Goal: Task Accomplishment & Management: Manage account settings

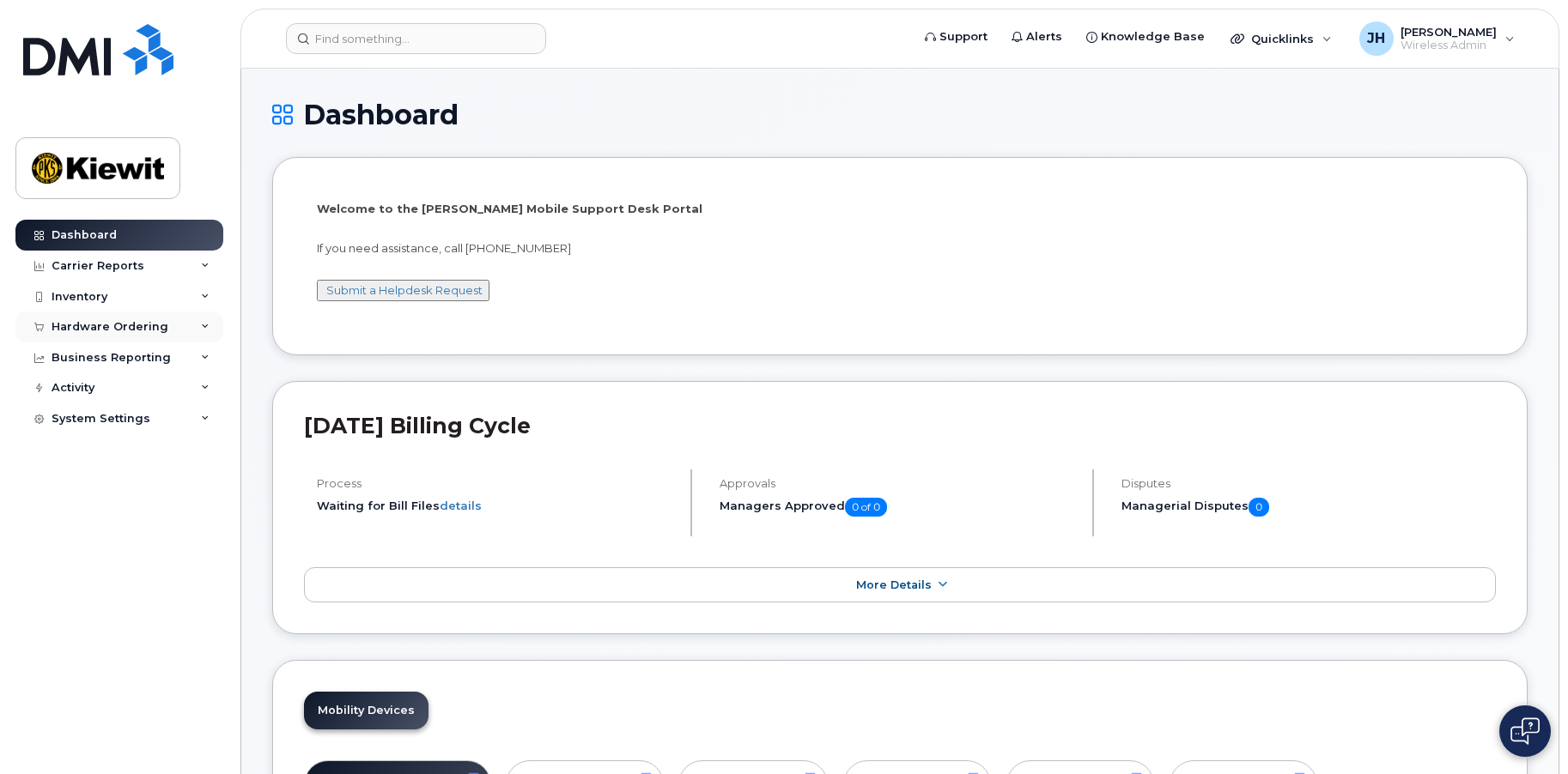
click at [86, 322] on div "Hardware Ordering" at bounding box center [109, 327] width 117 height 13
click at [67, 387] on div "Orders" at bounding box center [80, 391] width 42 height 15
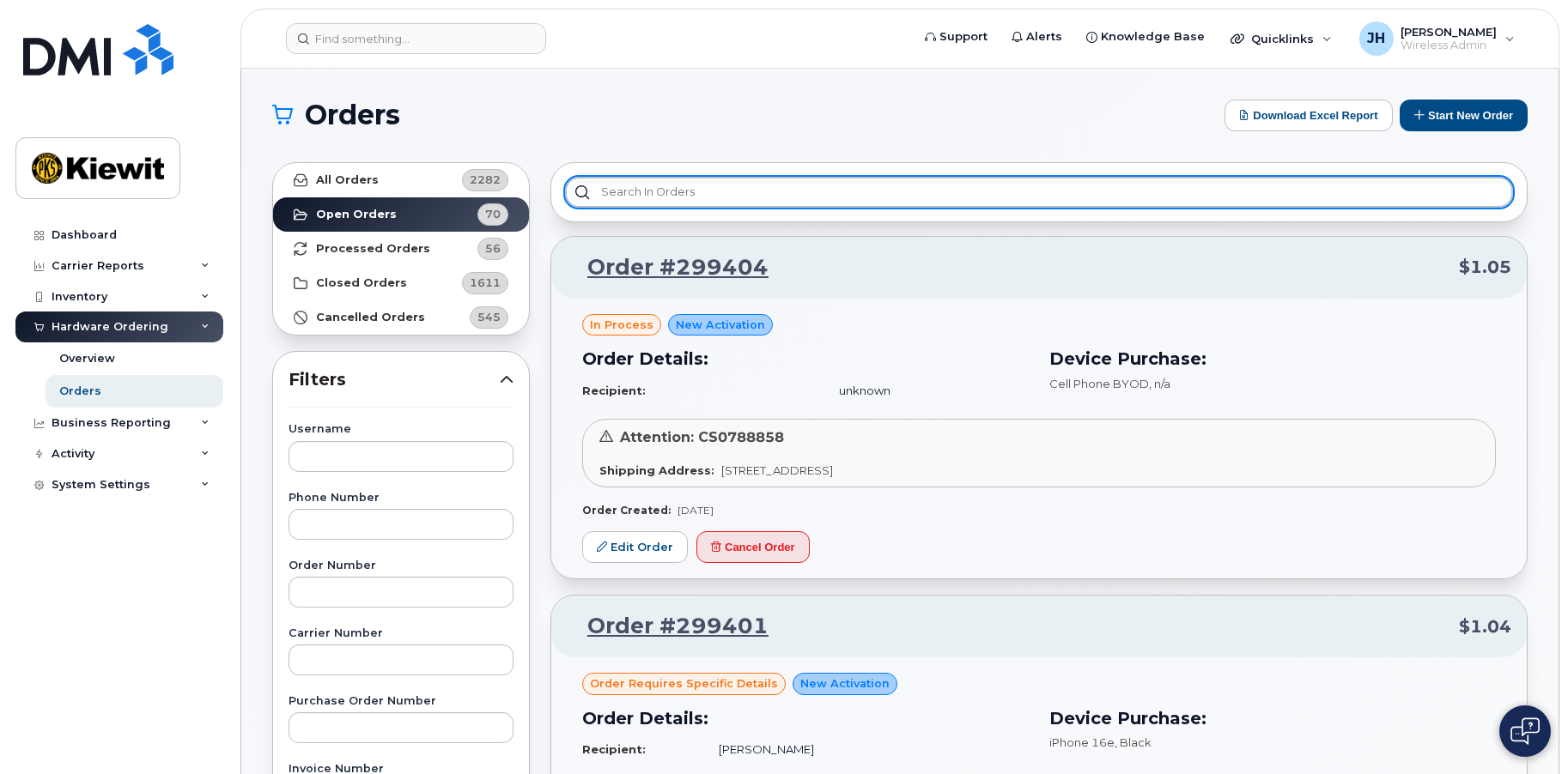
click at [642, 198] on input "text" at bounding box center [1039, 192] width 948 height 31
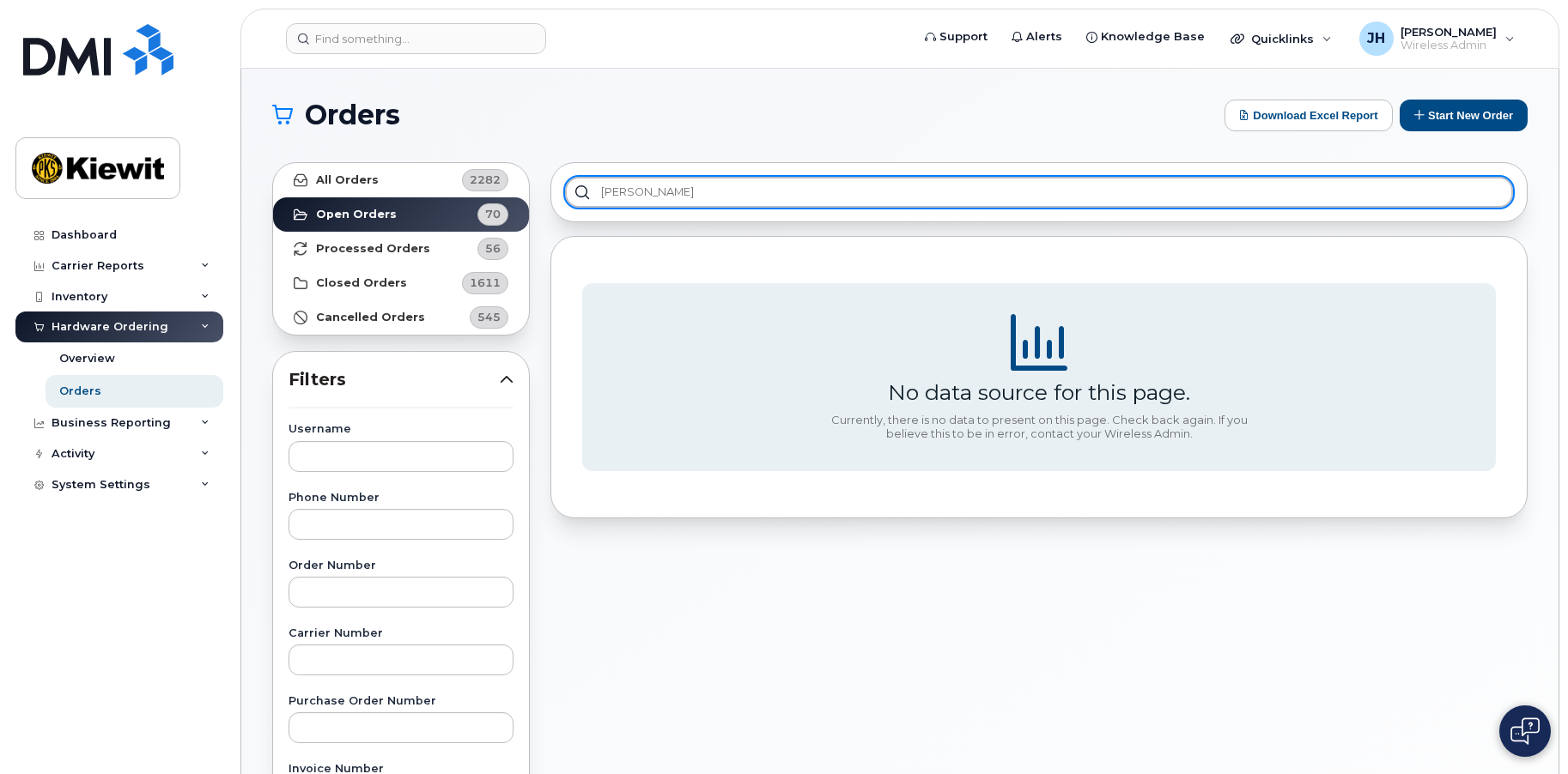
drag, startPoint x: 674, startPoint y: 200, endPoint x: 496, endPoint y: 200, distance: 178.0
click at [496, 200] on div "All Orders 2282 Open Orders 70 Processed Orders 56 Closed Orders 1611 Cancelled…" at bounding box center [900, 755] width 1276 height 1206
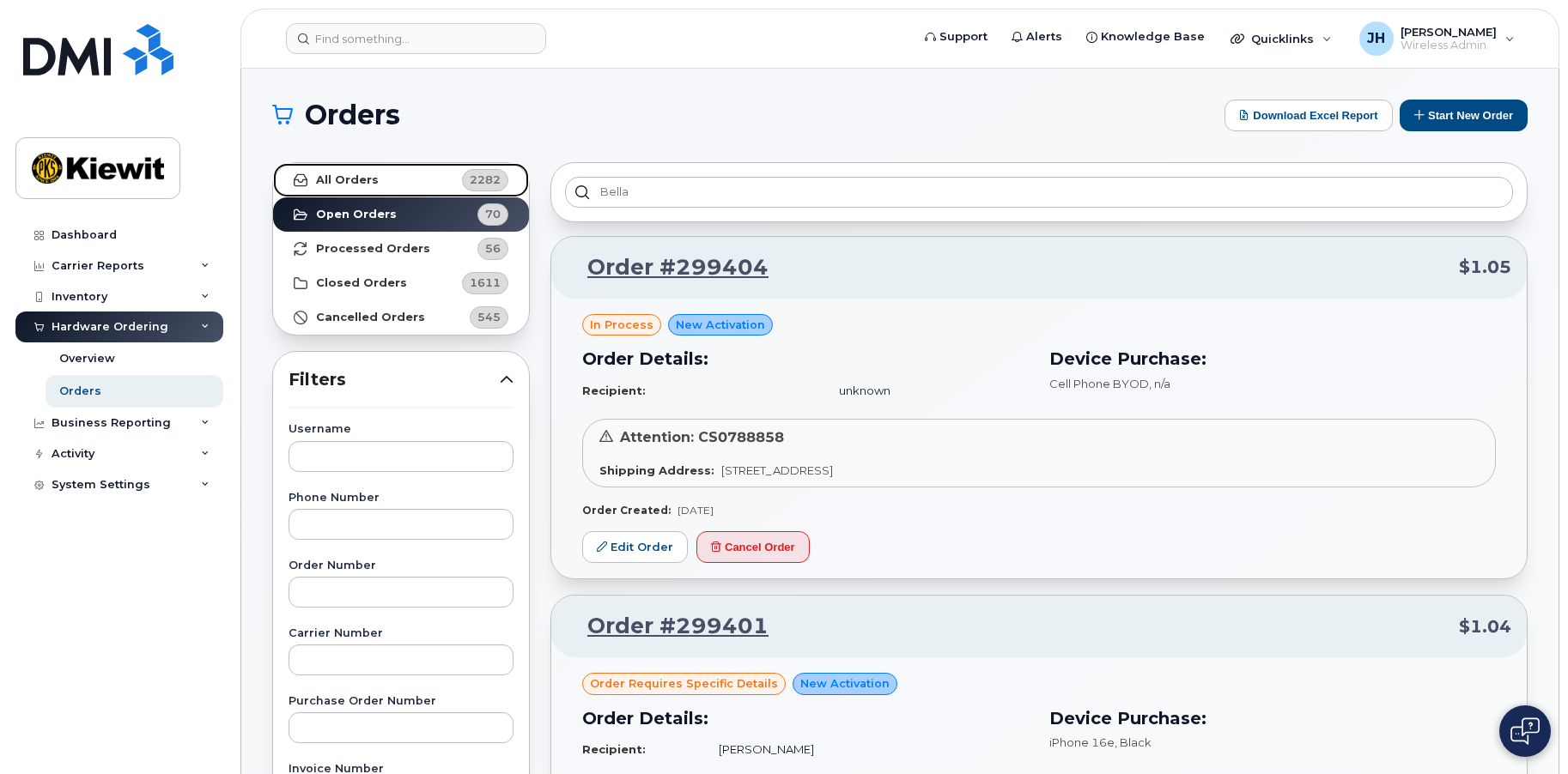
click at [332, 174] on strong "All Orders" at bounding box center [347, 180] width 63 height 13
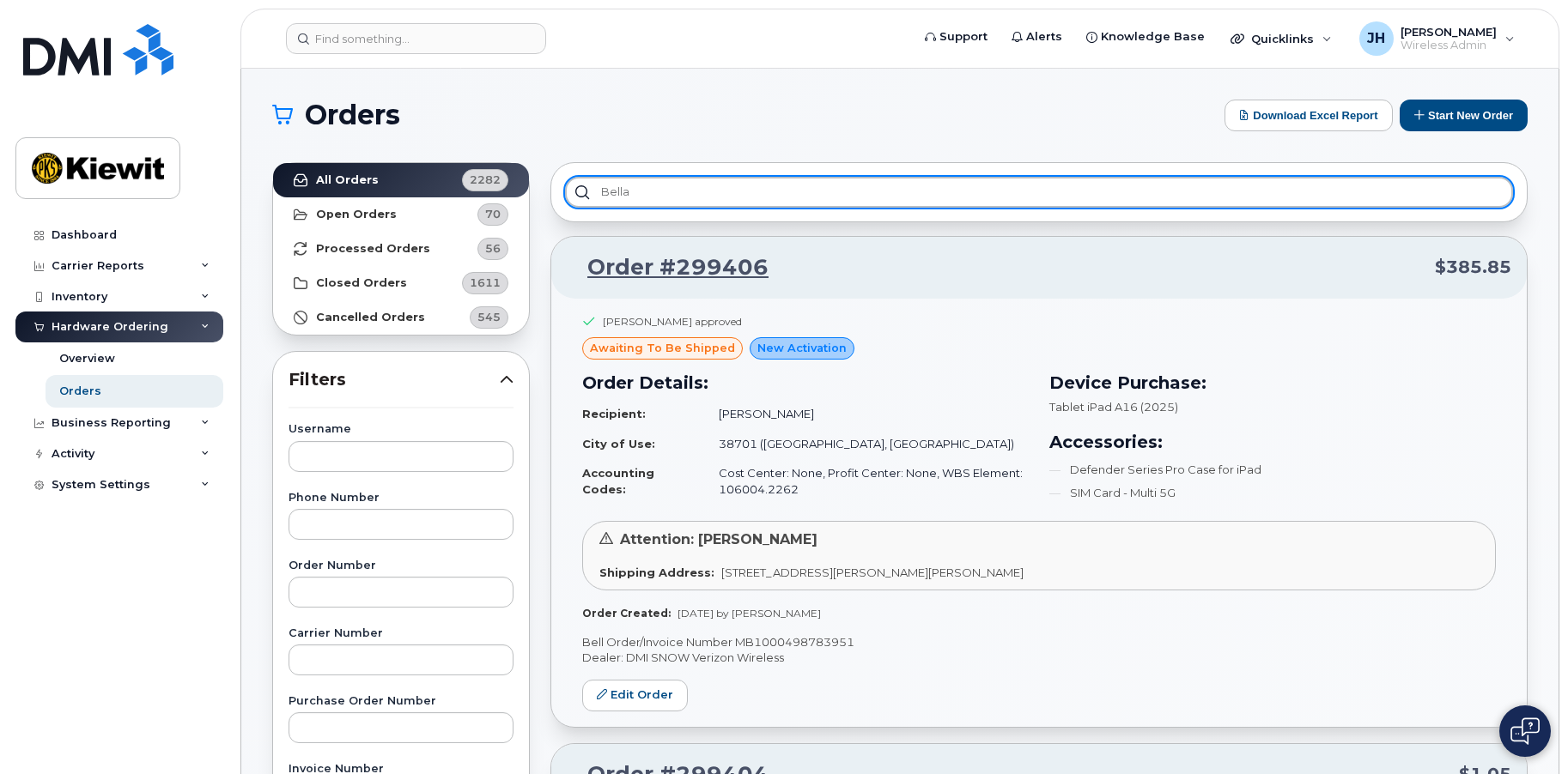
drag, startPoint x: 647, startPoint y: 196, endPoint x: 526, endPoint y: 189, distance: 121.2
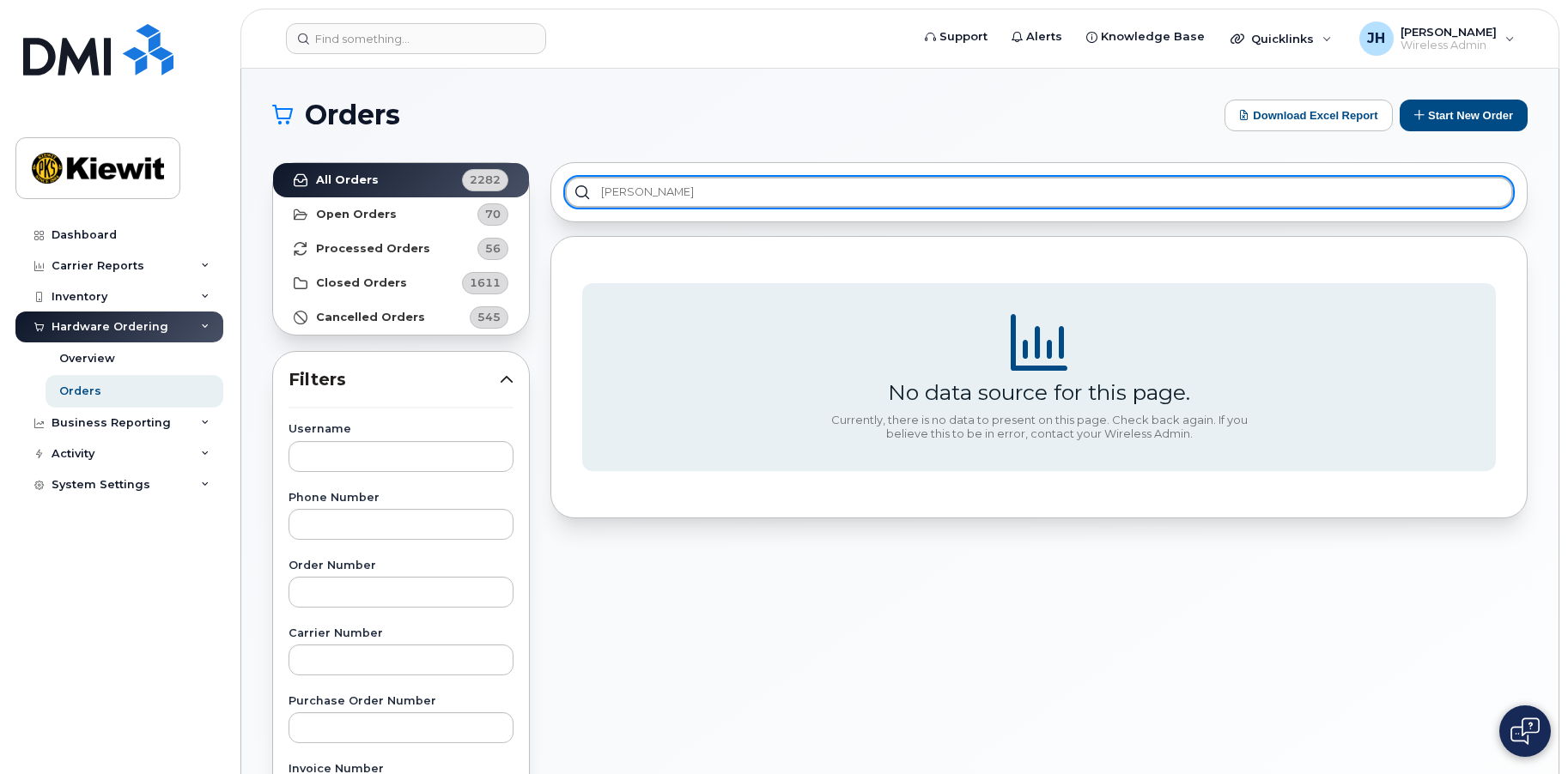
drag, startPoint x: 584, startPoint y: 182, endPoint x: 527, endPoint y: 173, distance: 57.7
click at [535, 175] on div "All Orders 2282 Open Orders 70 Processed Orders 56 Closed Orders 1611 Cancelled…" at bounding box center [900, 755] width 1276 height 1206
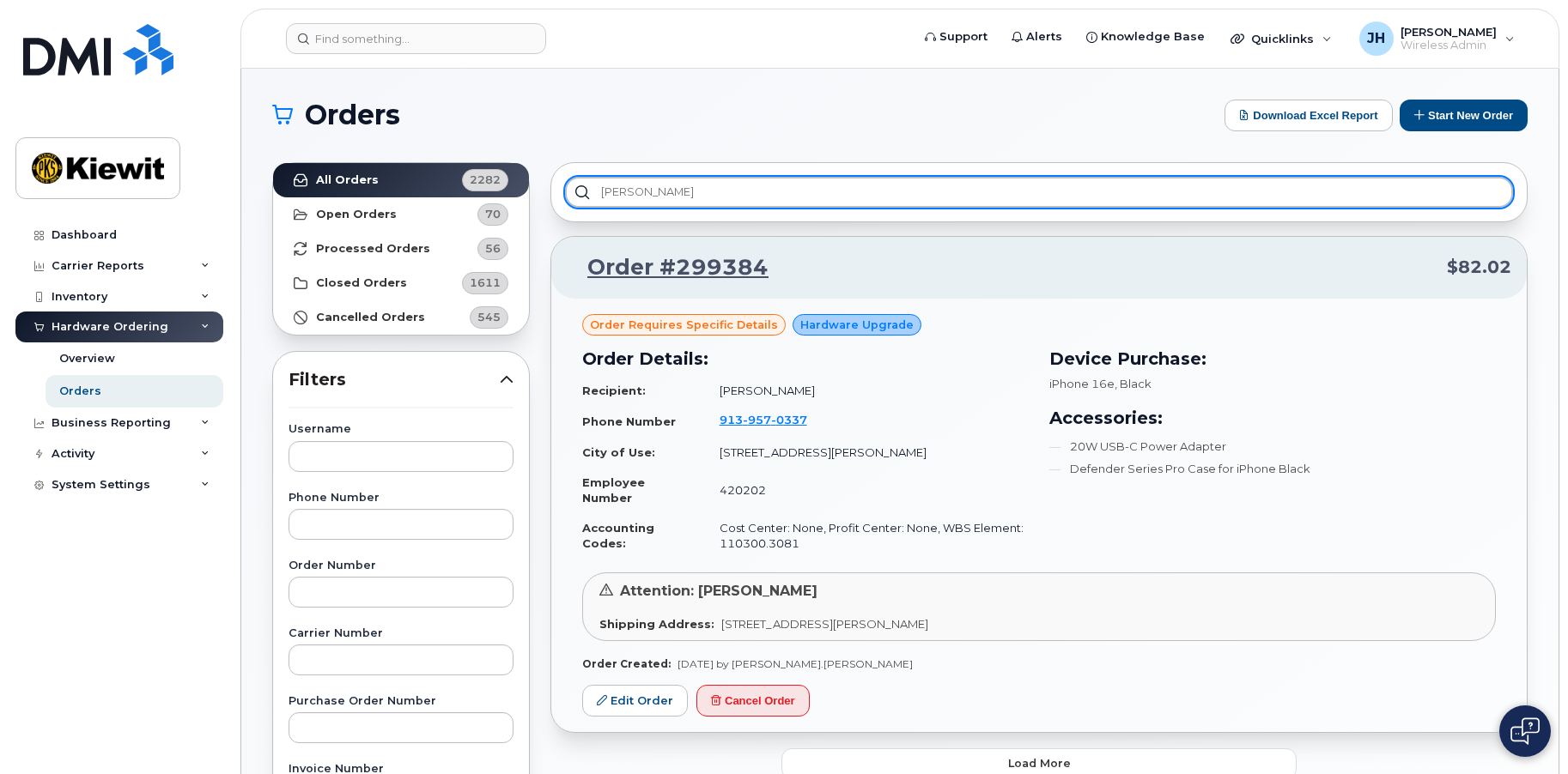
type input "[PERSON_NAME]"
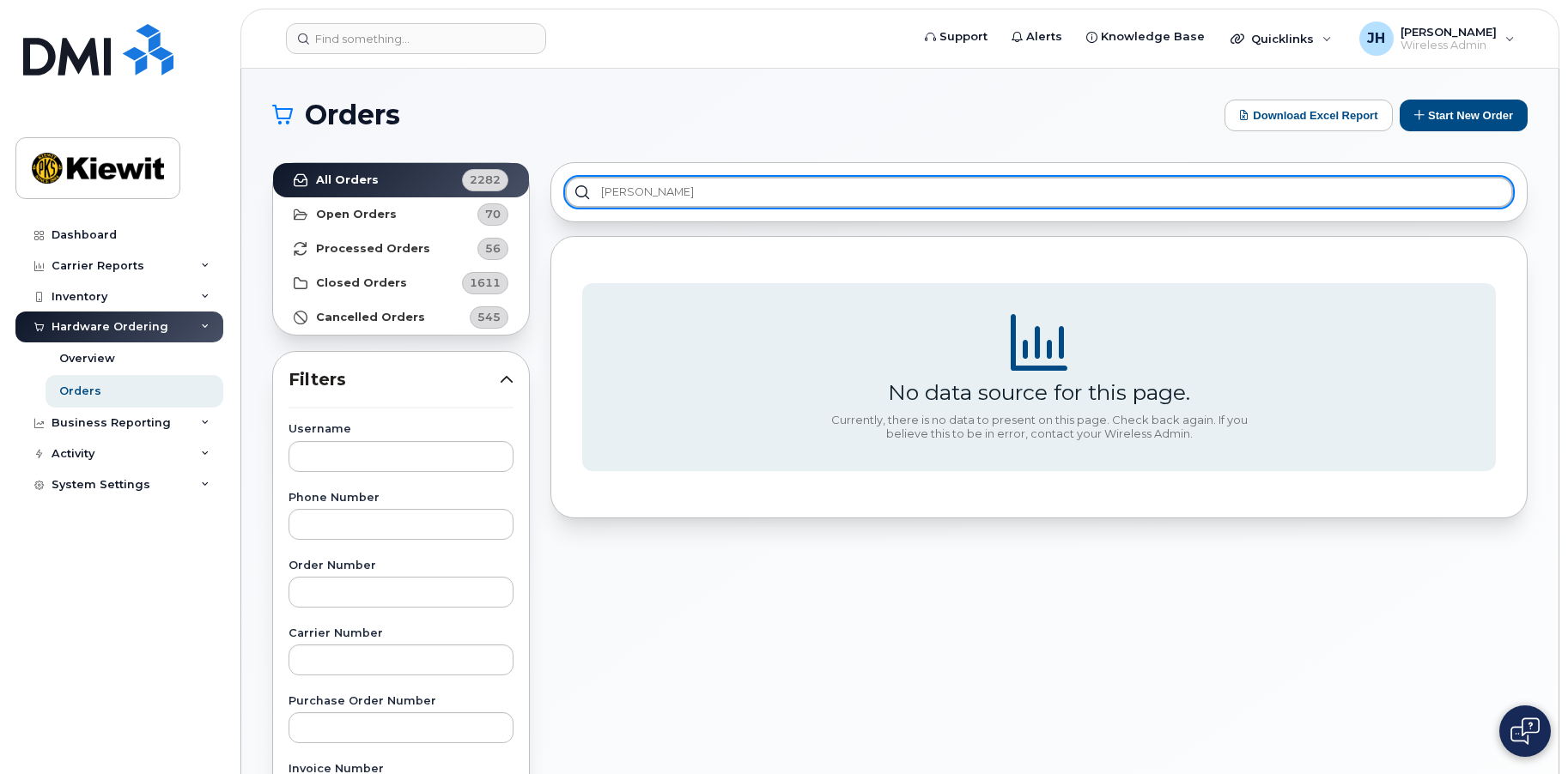
click at [655, 194] on input "[PERSON_NAME]" at bounding box center [1039, 192] width 948 height 31
drag, startPoint x: 667, startPoint y: 193, endPoint x: 498, endPoint y: 188, distance: 169.1
click at [502, 189] on div "All Orders 2282 Open Orders 70 Processed Orders 56 Closed Orders 1611 Cancelled…" at bounding box center [900, 755] width 1276 height 1206
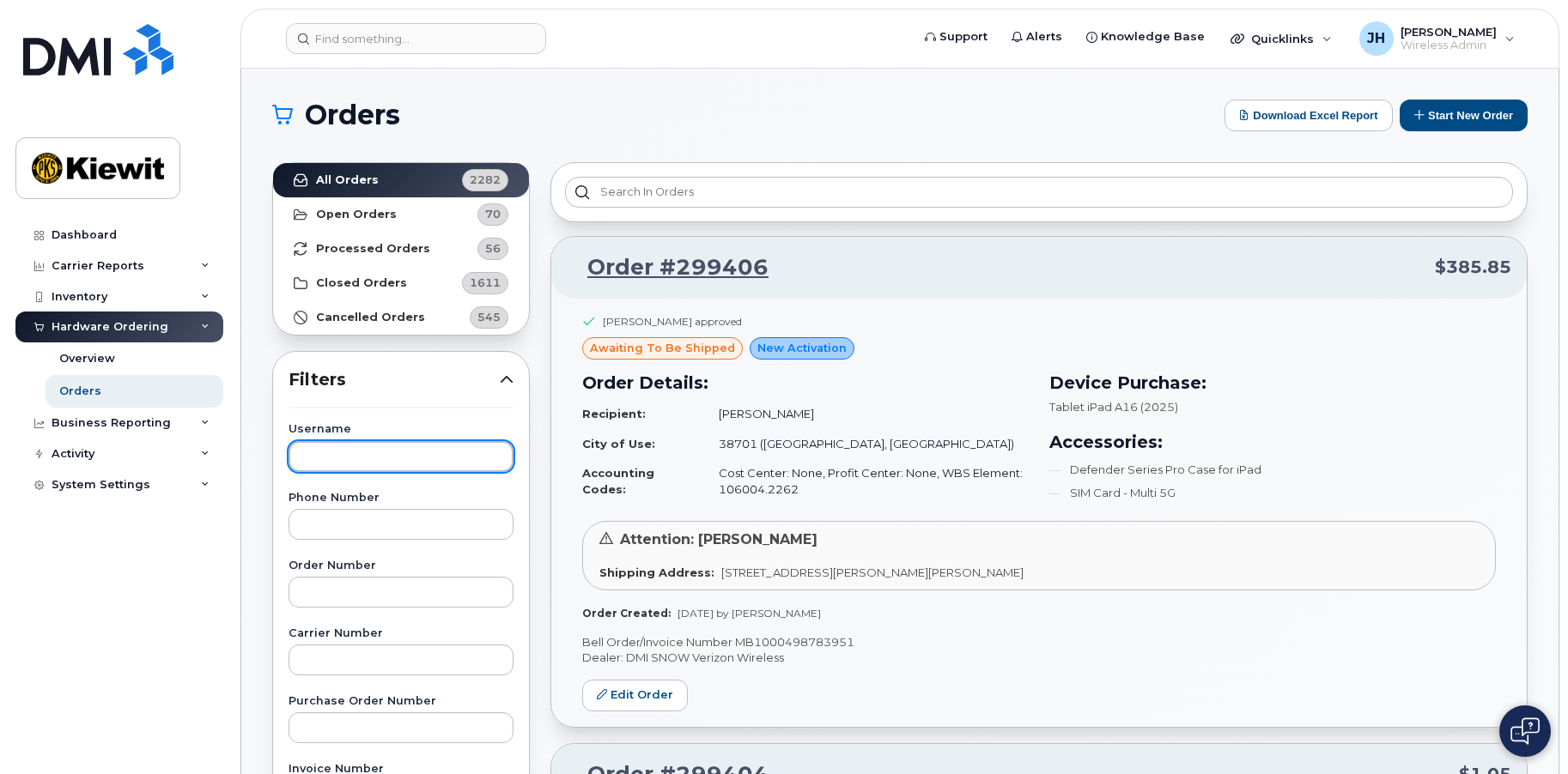
click at [349, 452] on input "text" at bounding box center [400, 457] width 225 height 31
type input "bella"
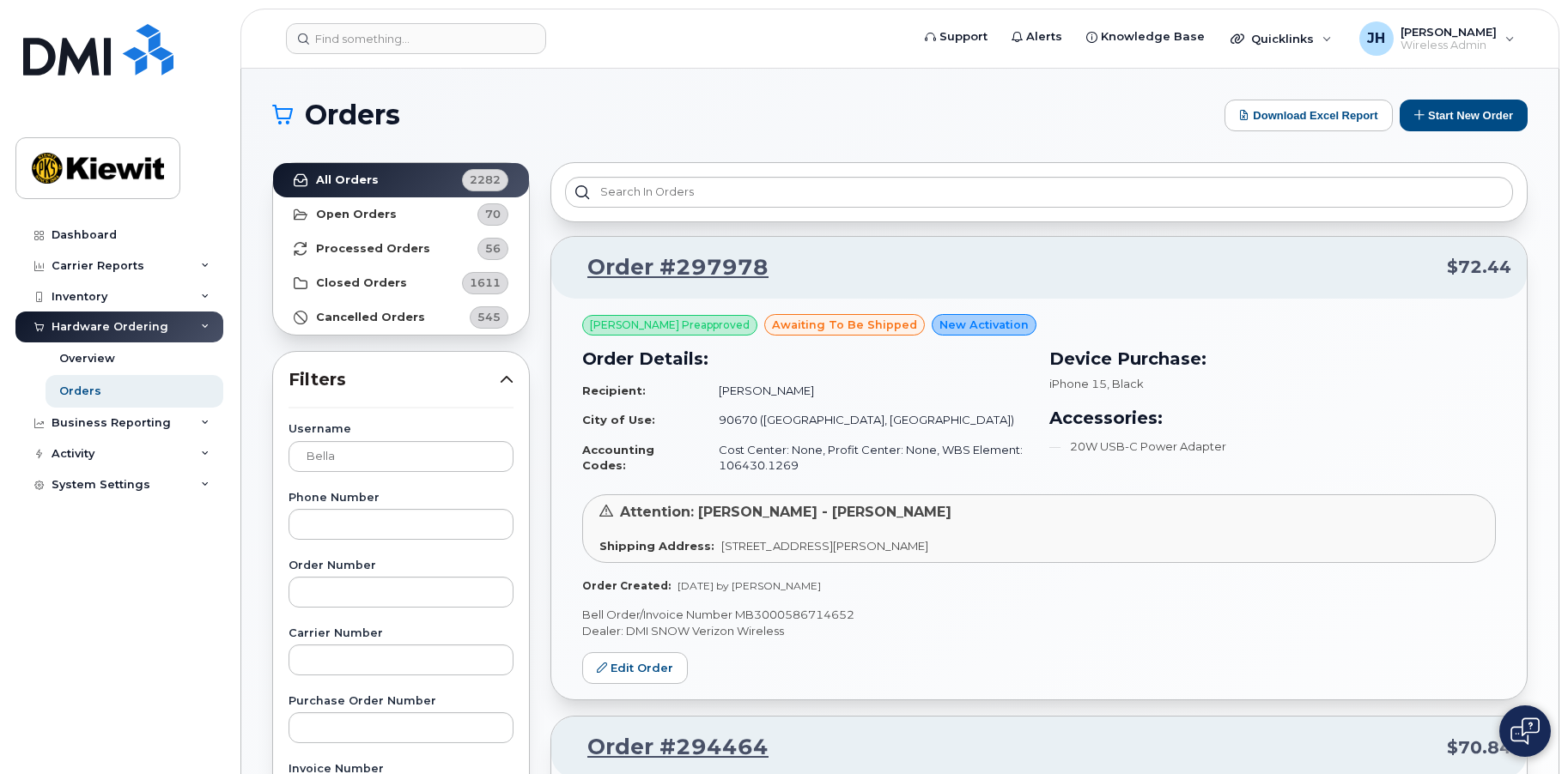
drag, startPoint x: 1016, startPoint y: 544, endPoint x: 592, endPoint y: 547, distance: 424.0
click at [592, 547] on div "Attention: [PERSON_NAME] - [PERSON_NAME] Shipping Address: [STREET_ADDRESS][PER…" at bounding box center [1039, 528] width 913 height 68
copy div "Shipping Address: [STREET_ADDRESS][PERSON_NAME]"
